Goal: Find specific page/section: Locate a particular part of the current website

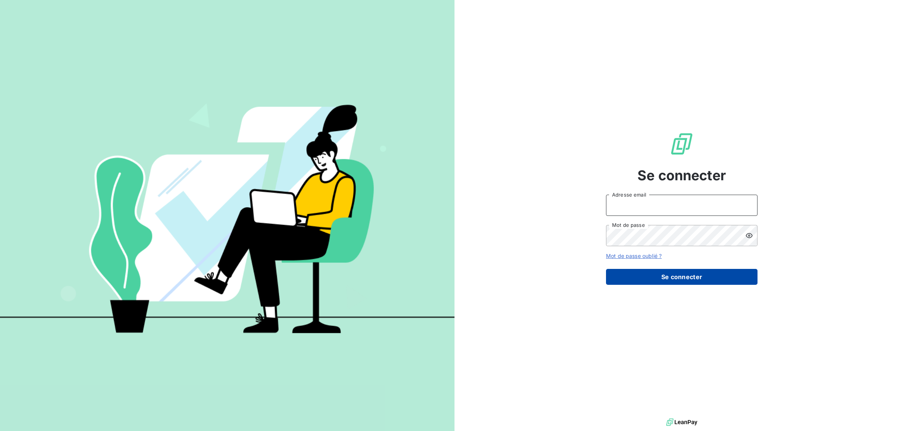
type input "[EMAIL_ADDRESS][DOMAIN_NAME]"
click at [686, 280] on button "Se connecter" at bounding box center [681, 277] width 151 height 16
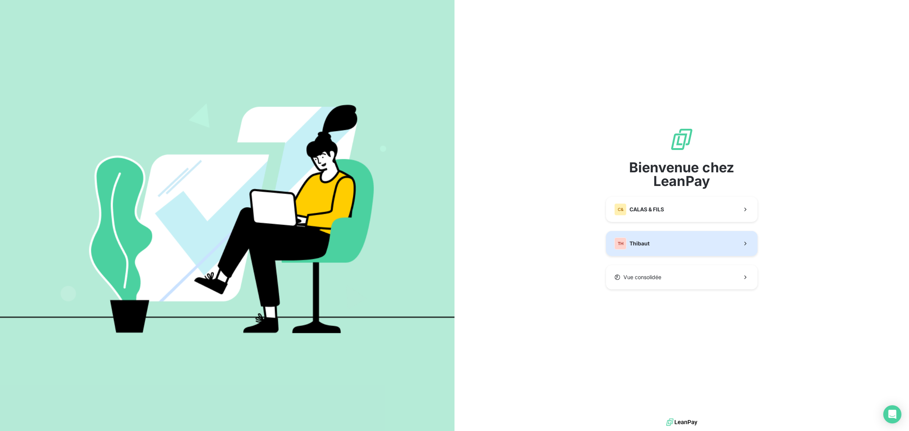
click at [657, 243] on button "TH Thibaut" at bounding box center [681, 243] width 151 height 25
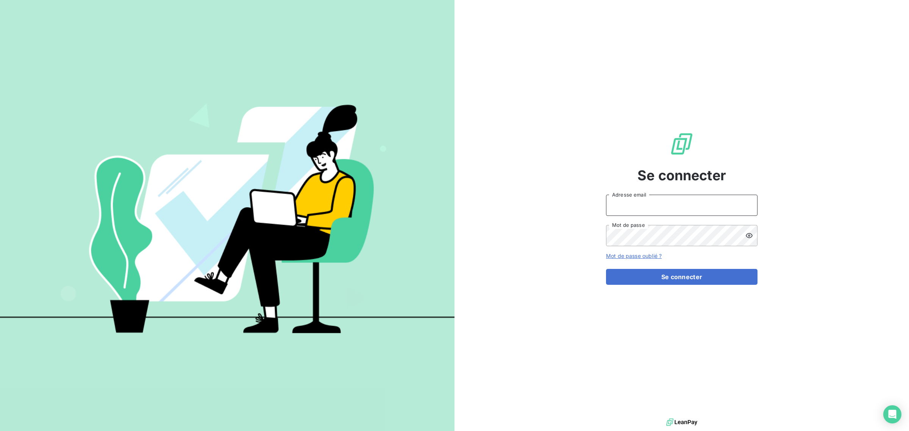
type input "[EMAIL_ADDRESS][DOMAIN_NAME]"
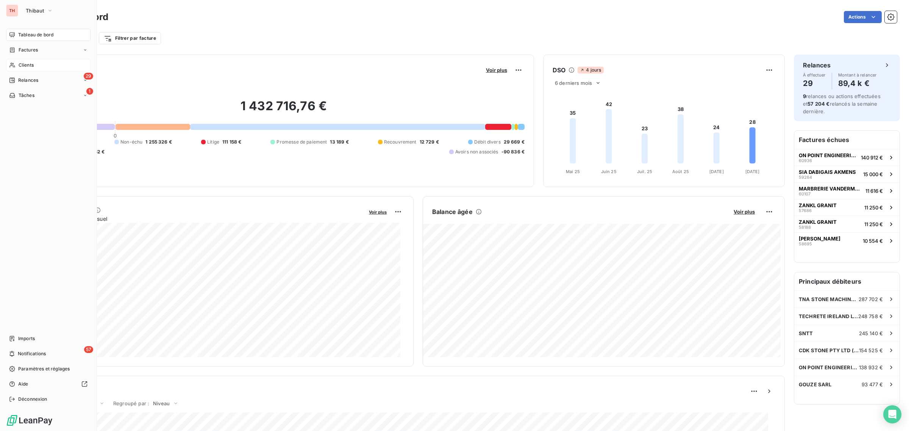
click at [36, 62] on div "Clients" at bounding box center [48, 65] width 84 height 12
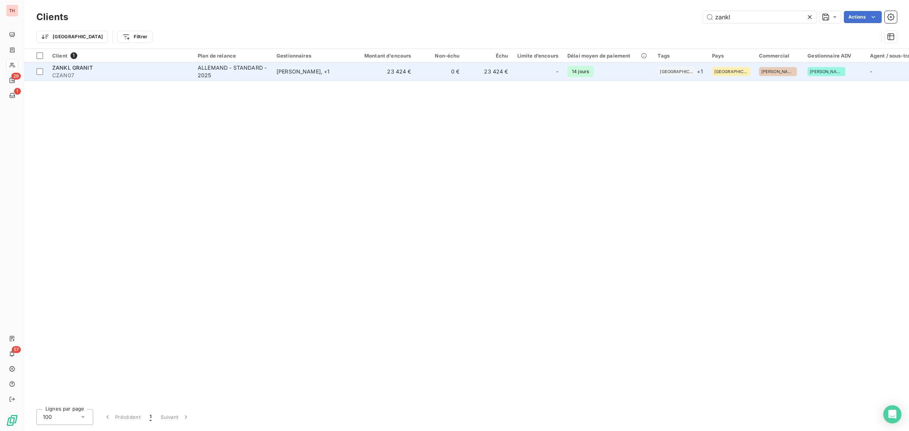
type input "zankl"
click at [167, 69] on div "ZANKL GRANIT" at bounding box center [120, 68] width 136 height 8
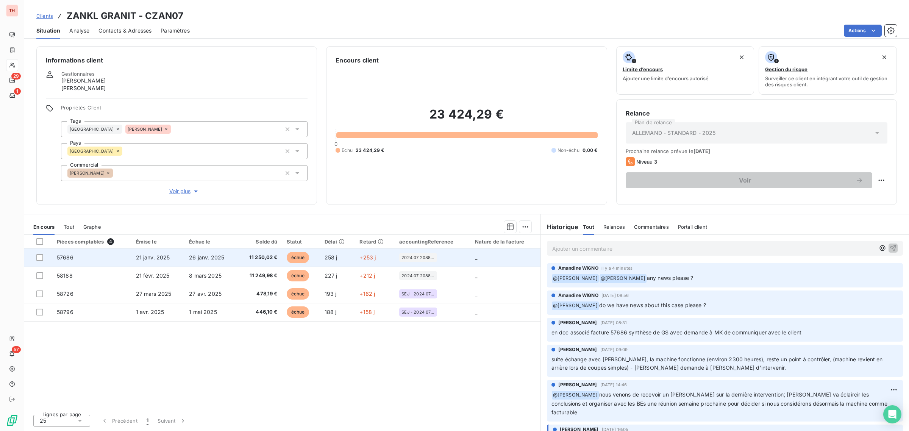
click at [114, 255] on td "57686" at bounding box center [91, 257] width 79 height 18
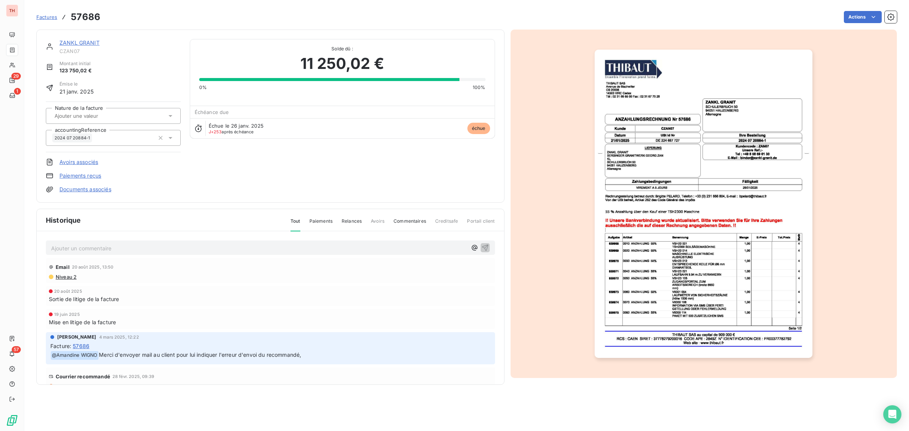
click at [91, 186] on link "Documents associés" at bounding box center [85, 190] width 52 height 8
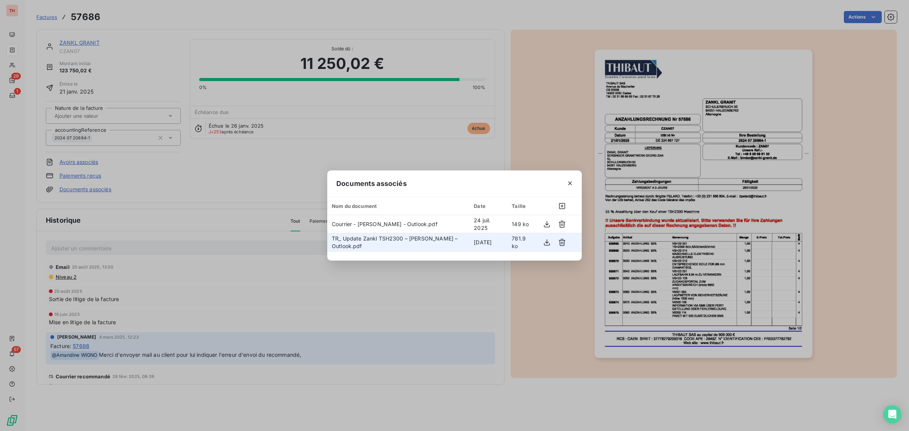
click at [392, 244] on td "TR_ Update Zankl TSH2300 – [PERSON_NAME] – Outlook.pdf" at bounding box center [398, 242] width 142 height 18
click at [546, 242] on icon "button" at bounding box center [547, 243] width 8 height 8
click at [573, 184] on icon "button" at bounding box center [570, 184] width 8 height 8
